Goal: Task Accomplishment & Management: Manage account settings

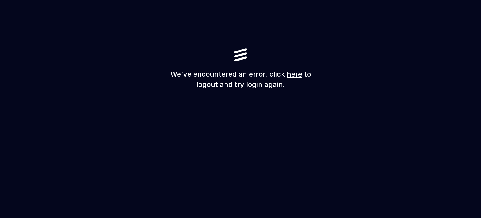
click at [293, 71] on link "here" at bounding box center [294, 74] width 15 height 8
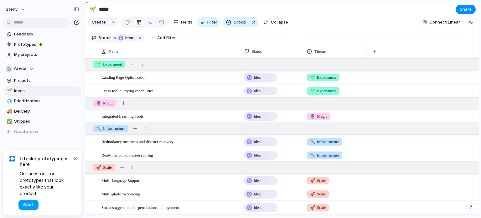
click at [27, 203] on span "Start" at bounding box center [28, 204] width 11 height 6
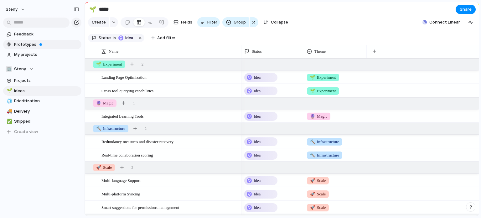
click at [28, 45] on span "Prototypes" at bounding box center [46, 44] width 65 height 6
click at [74, 45] on span "Prototypes" at bounding box center [46, 44] width 65 height 6
drag, startPoint x: 19, startPoint y: 44, endPoint x: 39, endPoint y: 157, distance: 114.9
click at [39, 157] on div "Feedback Prototypes My projects 🏢 Steny Projects 🌱 Ideas 🧊 Prioritization 🚚 Del…" at bounding box center [42, 93] width 85 height 187
click at [470, 24] on div "button" at bounding box center [470, 22] width 5 height 5
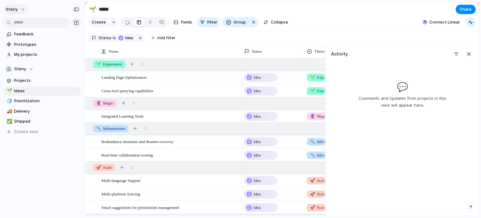
click at [18, 13] on button "steny" at bounding box center [16, 9] width 26 height 10
click at [25, 53] on span "Sign out" at bounding box center [22, 53] width 17 height 6
